Goal: Check status: Check status

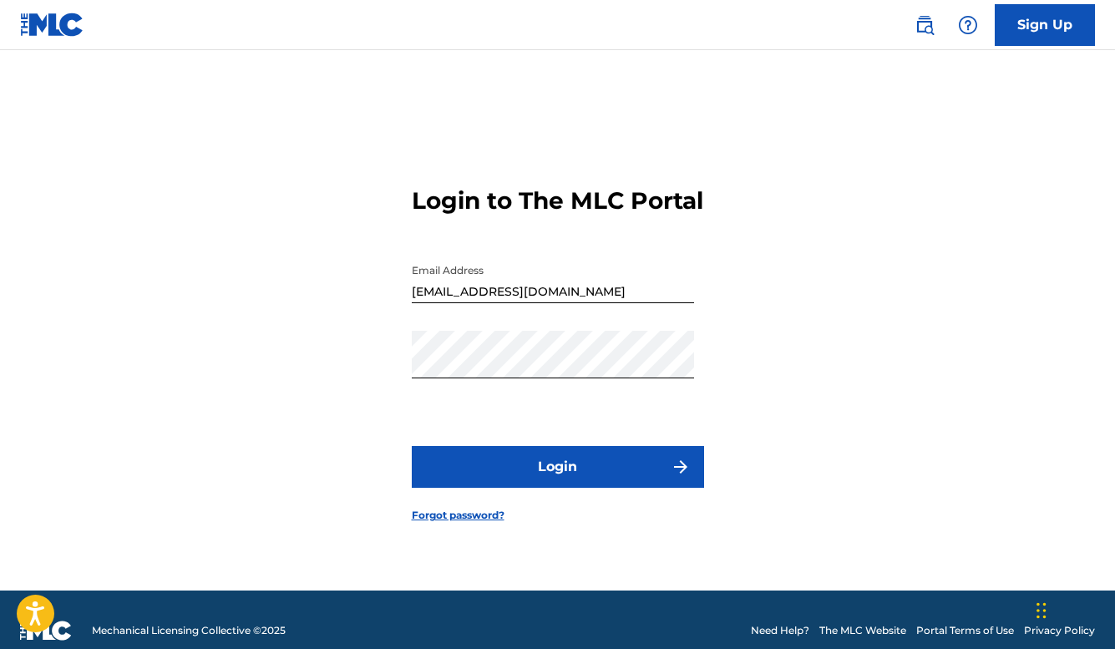
click at [596, 488] on button "Login" at bounding box center [558, 467] width 292 height 42
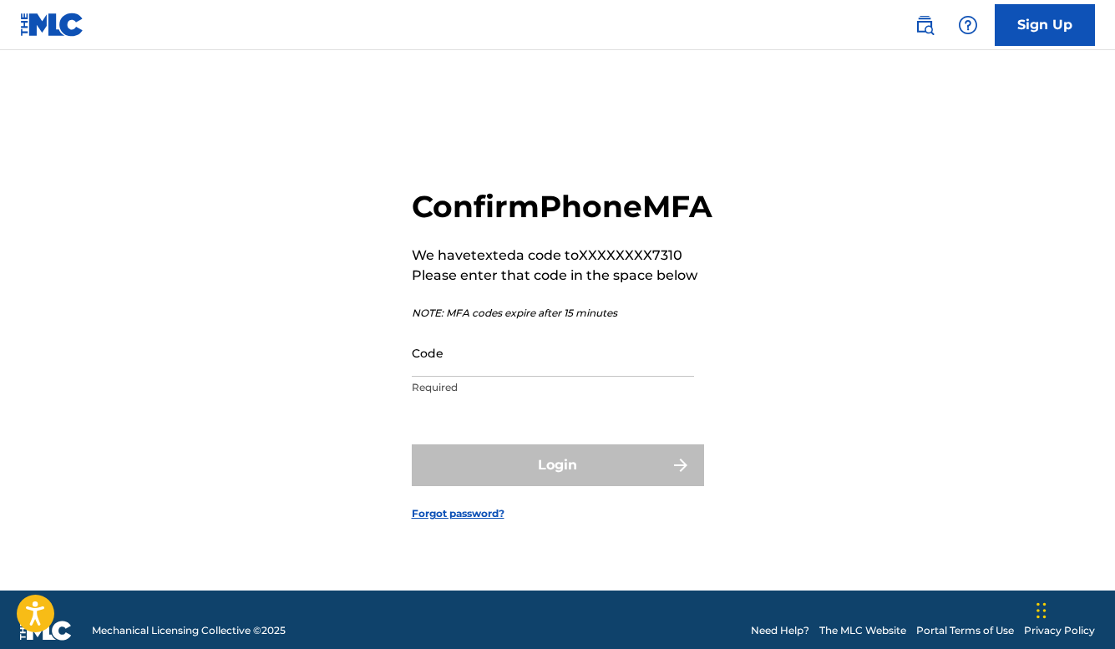
click at [493, 365] on input "Code" at bounding box center [553, 353] width 282 height 48
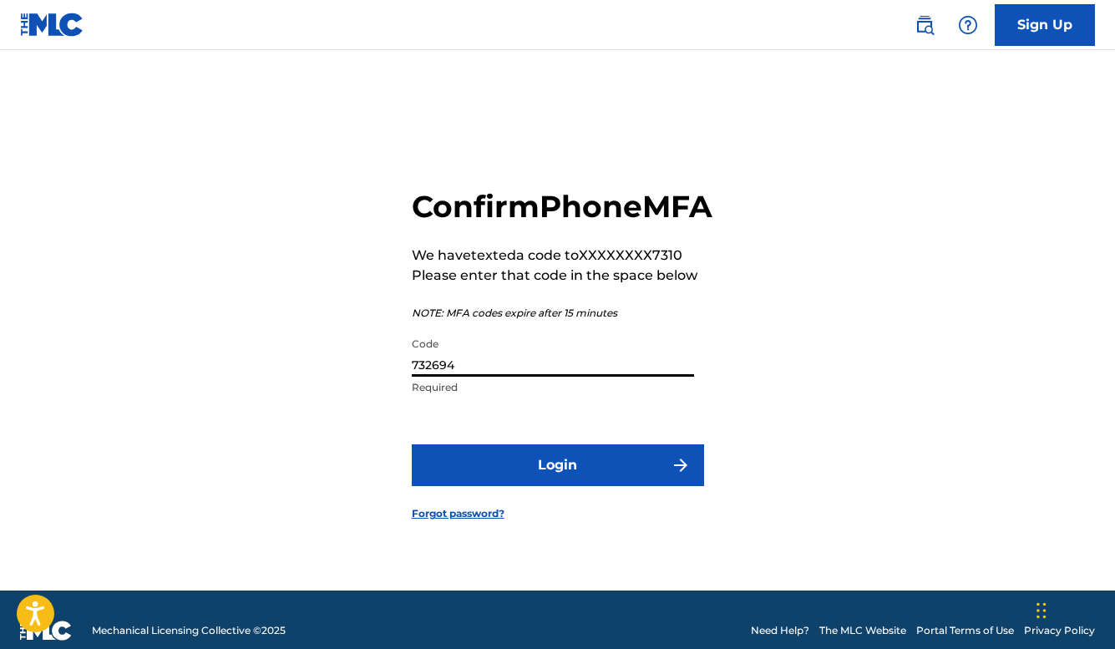
type input "732694"
click at [557, 484] on button "Login" at bounding box center [558, 465] width 292 height 42
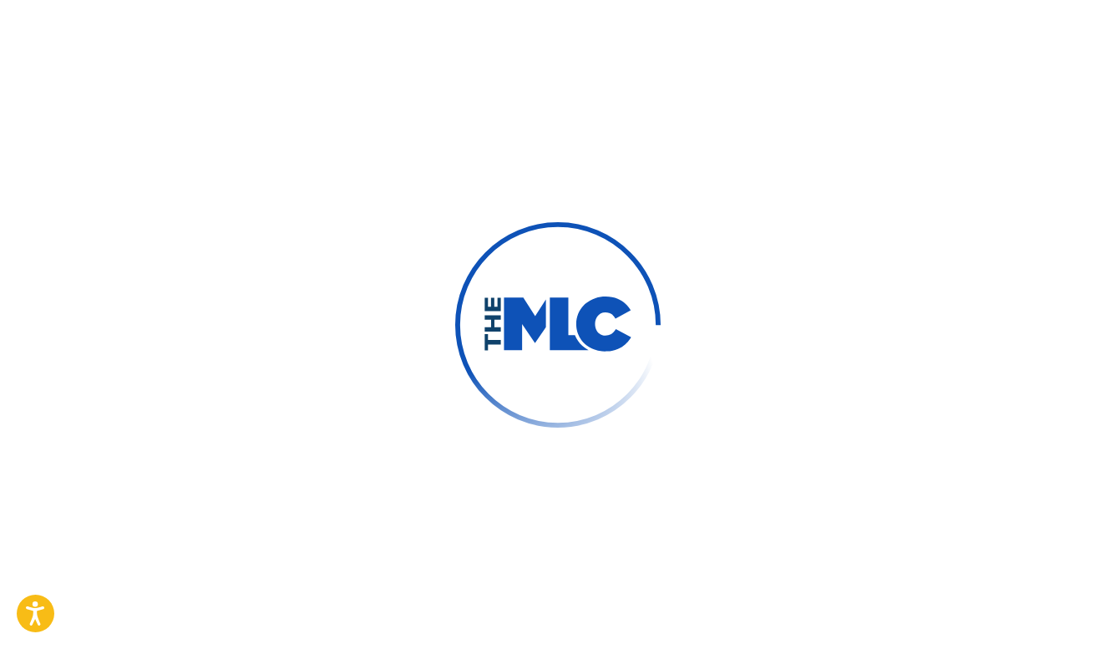
scroll to position [1, 0]
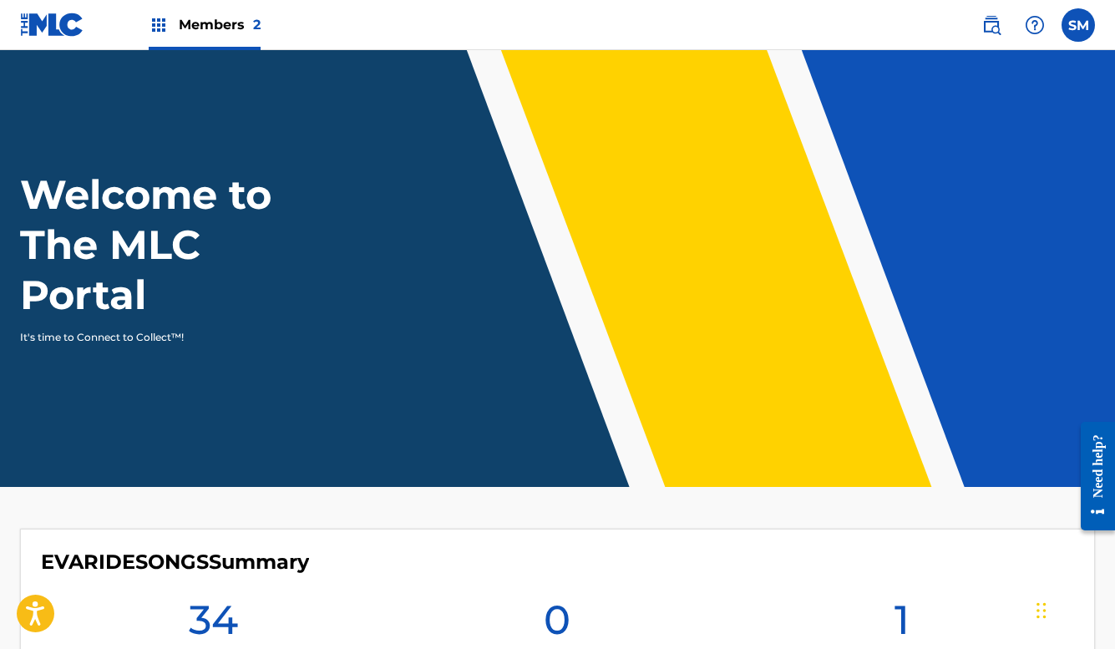
scroll to position [3, 0]
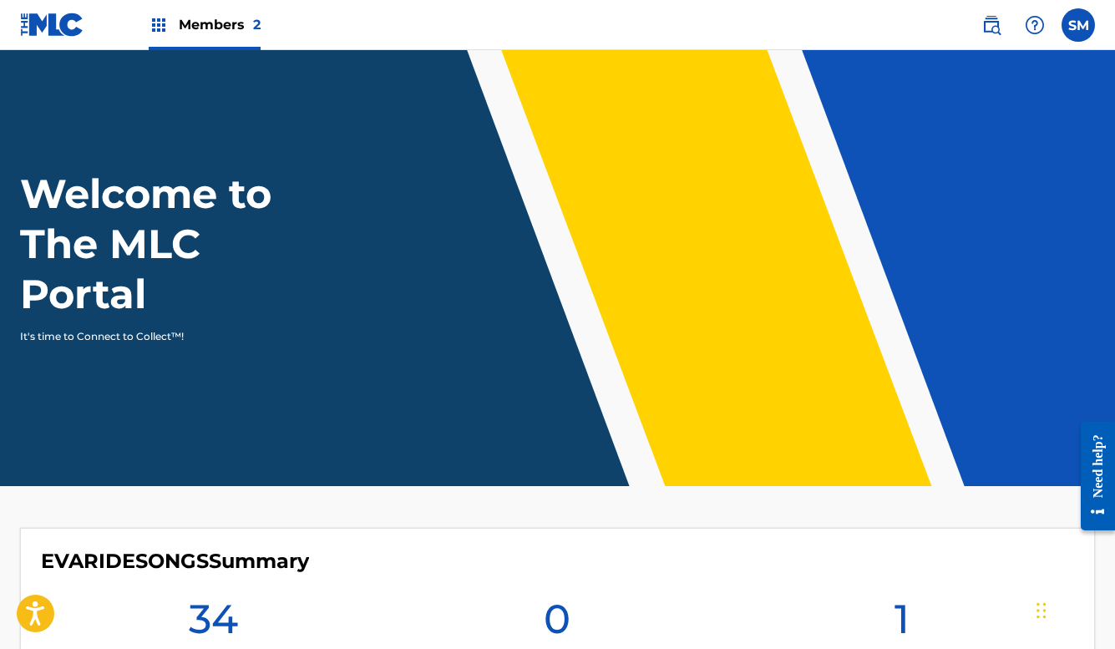
click at [224, 18] on span "Members 2" at bounding box center [220, 24] width 82 height 19
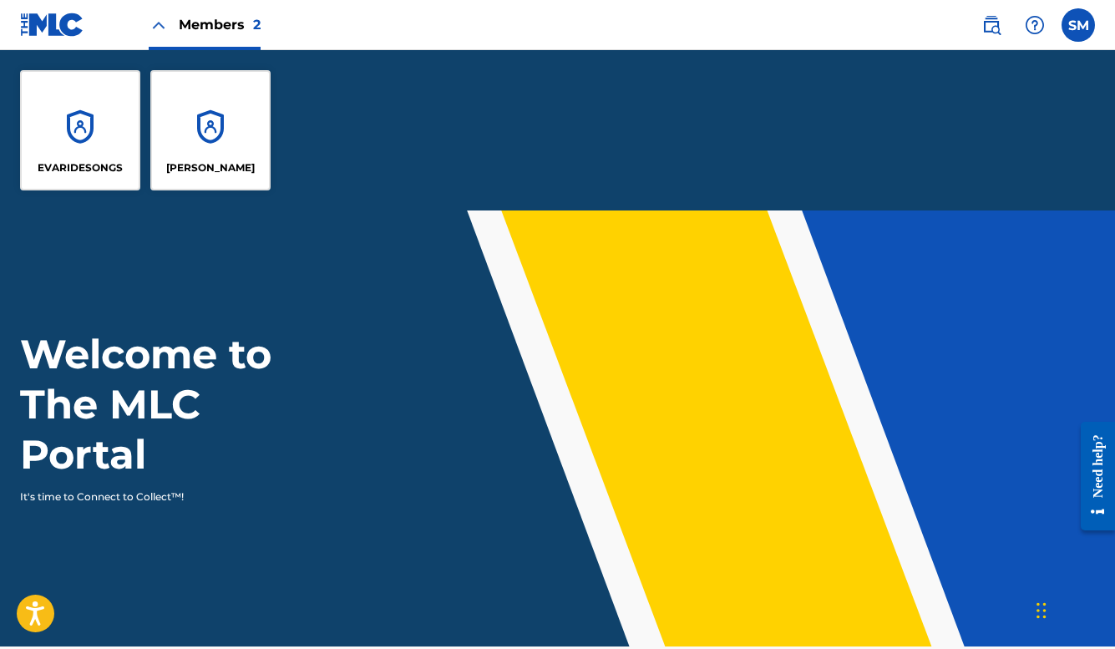
click at [246, 155] on div "[PERSON_NAME]" at bounding box center [210, 130] width 120 height 120
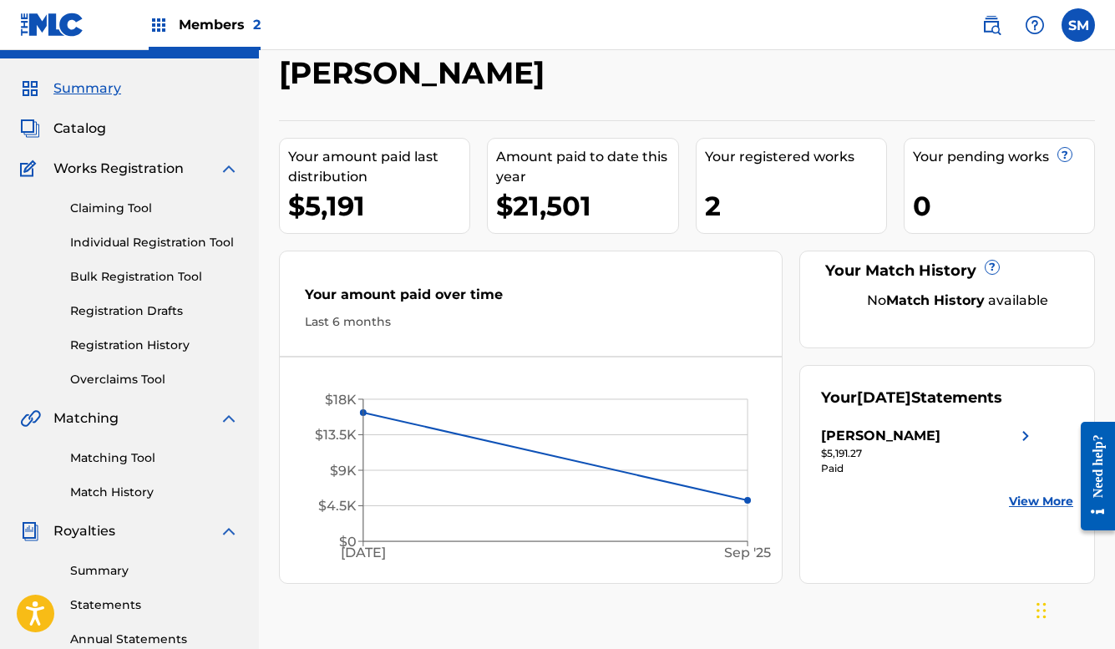
scroll to position [38, 0]
click at [1025, 446] on img at bounding box center [1026, 436] width 20 height 20
